Goal: Task Accomplishment & Management: Use online tool/utility

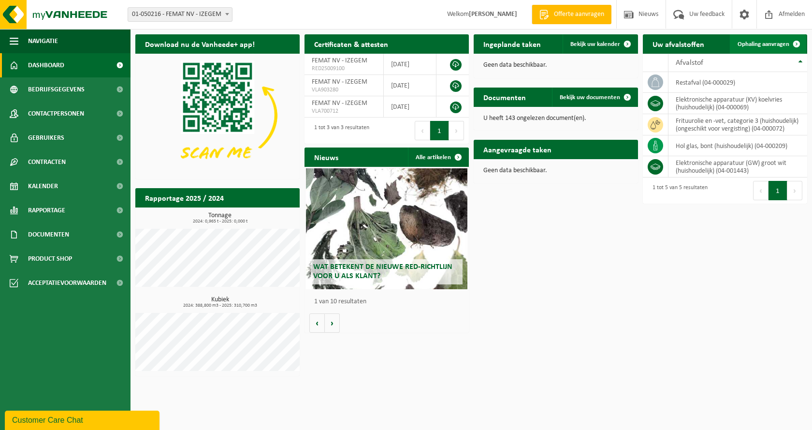
click at [754, 43] on span "Ophaling aanvragen" at bounding box center [763, 44] width 52 height 6
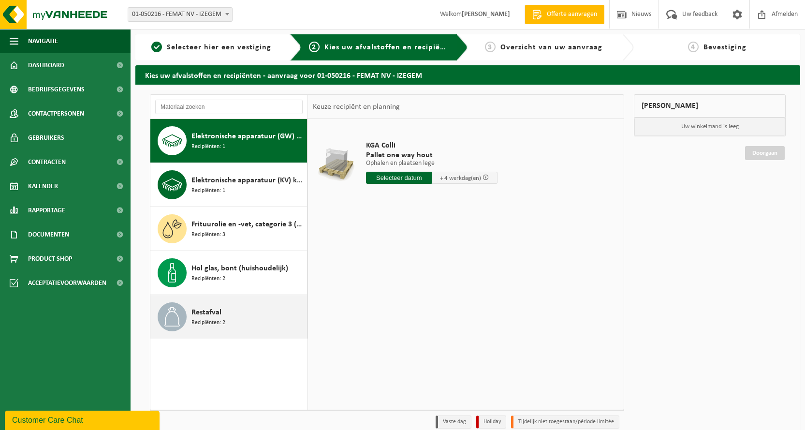
click at [205, 315] on span "Restafval" at bounding box center [206, 312] width 30 height 12
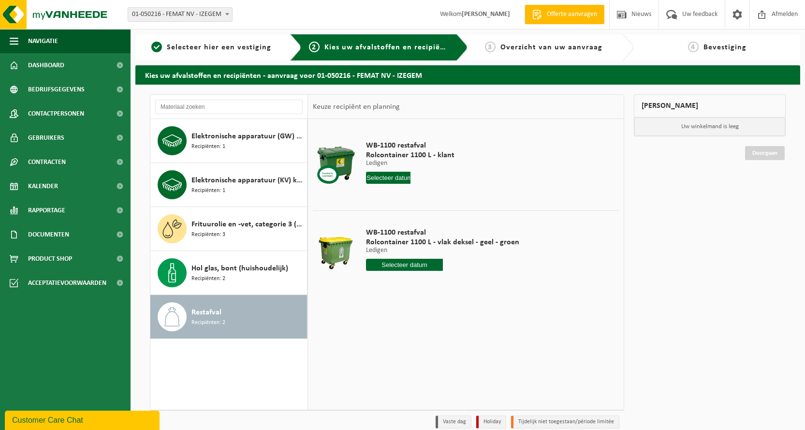
click at [379, 173] on input "text" at bounding box center [388, 178] width 44 height 12
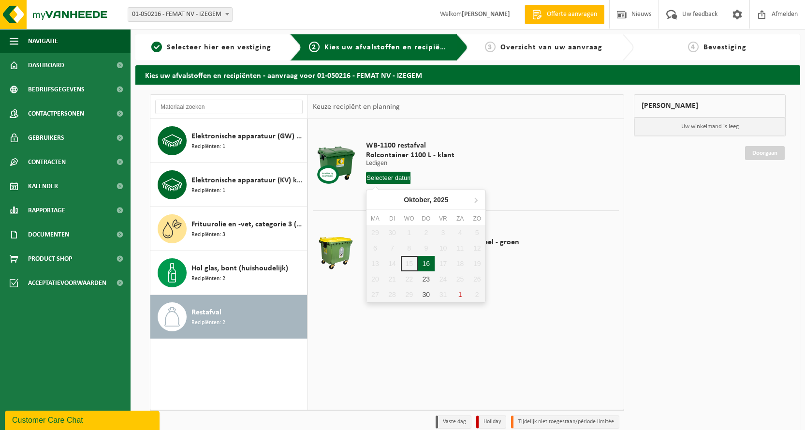
click at [424, 266] on div "16" at bounding box center [426, 263] width 17 height 15
type input "Van [DATE]"
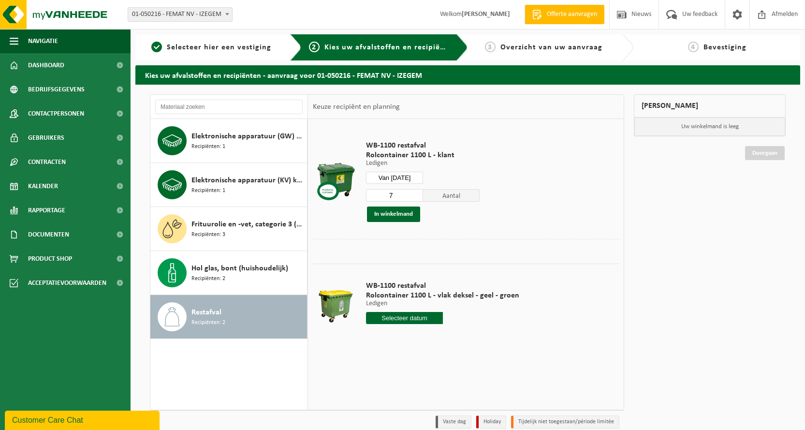
click at [414, 199] on input "7" at bounding box center [394, 195] width 57 height 13
click at [414, 199] on input "6" at bounding box center [394, 195] width 57 height 13
click at [414, 199] on input "5" at bounding box center [394, 195] width 57 height 13
type input "4"
click at [414, 199] on input "4" at bounding box center [394, 195] width 57 height 13
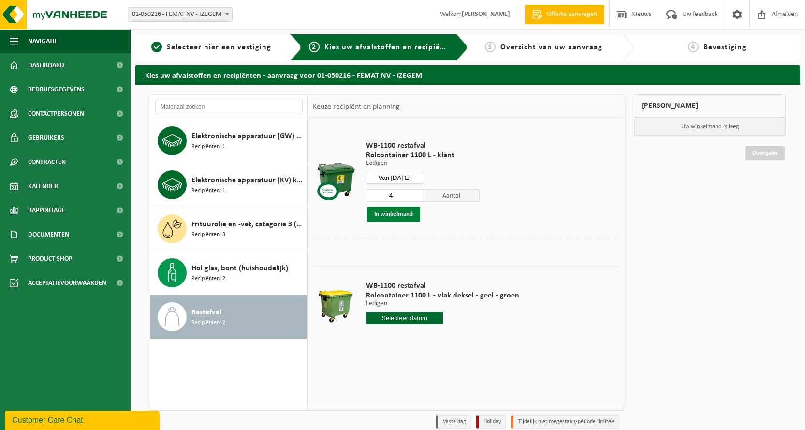
click at [396, 211] on button "In winkelmand" at bounding box center [393, 213] width 53 height 15
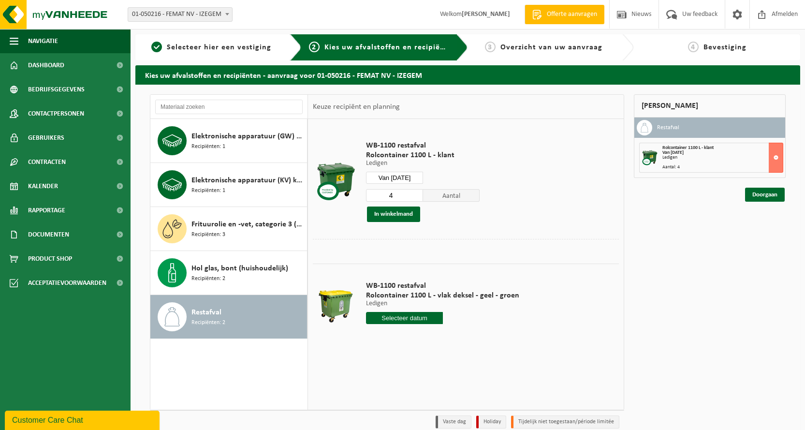
click at [434, 316] on input "text" at bounding box center [404, 318] width 77 height 12
click at [428, 402] on div "16" at bounding box center [426, 402] width 17 height 15
type input "Van [DATE]"
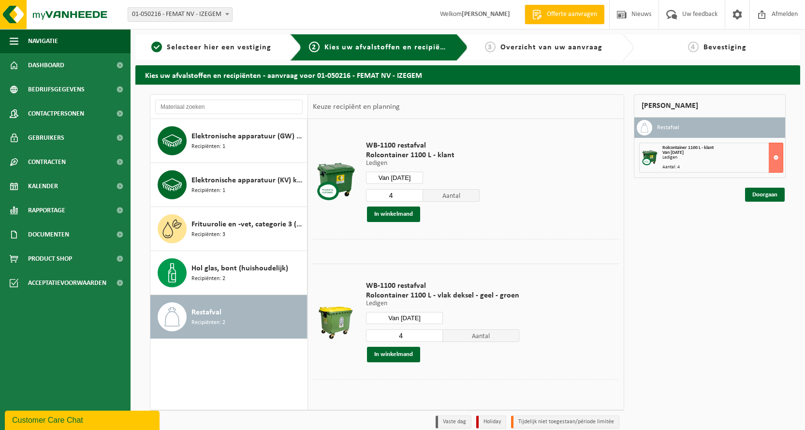
type input "4"
click at [434, 333] on input "4" at bounding box center [404, 335] width 77 height 13
click at [398, 349] on button "In winkelmand" at bounding box center [393, 354] width 53 height 15
click at [766, 231] on link "Doorgaan" at bounding box center [765, 229] width 40 height 14
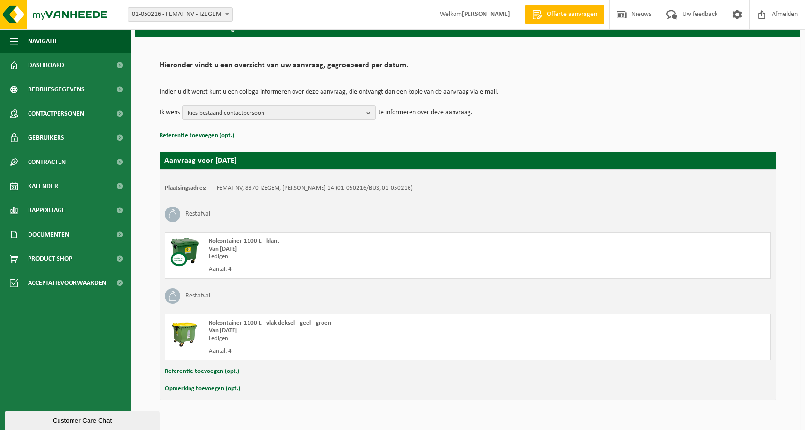
scroll to position [67, 0]
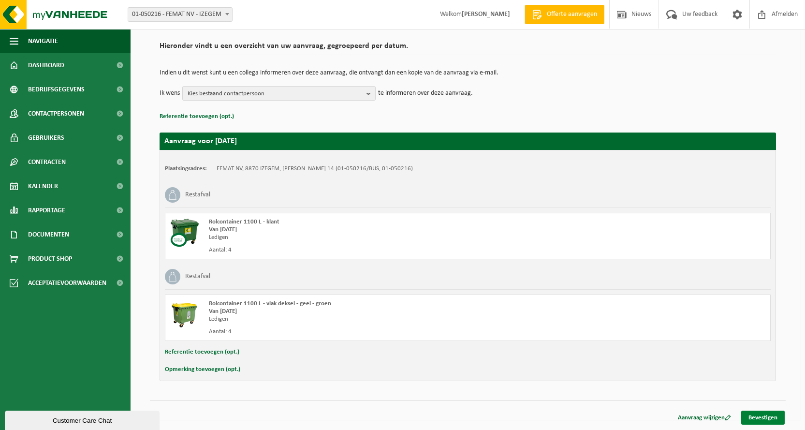
drag, startPoint x: 769, startPoint y: 420, endPoint x: 763, endPoint y: 411, distance: 11.4
click at [769, 420] on link "Bevestigen" at bounding box center [762, 417] width 43 height 14
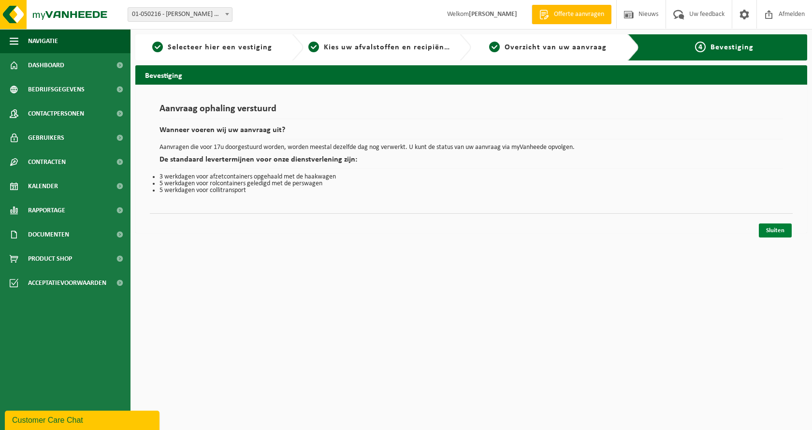
click at [779, 224] on link "Sluiten" at bounding box center [775, 230] width 33 height 14
